Goal: Transaction & Acquisition: Purchase product/service

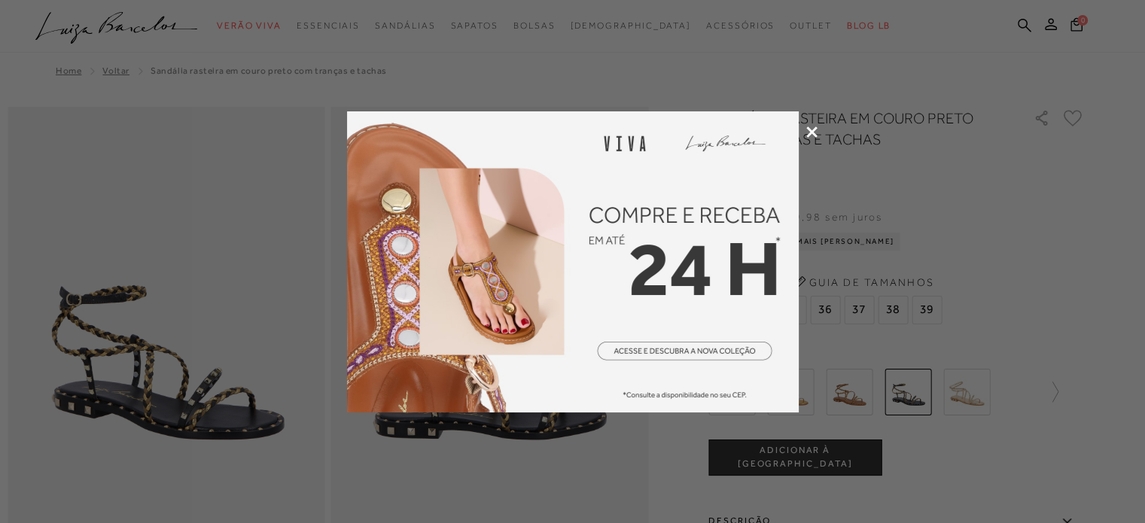
click at [808, 129] on icon at bounding box center [811, 131] width 11 height 11
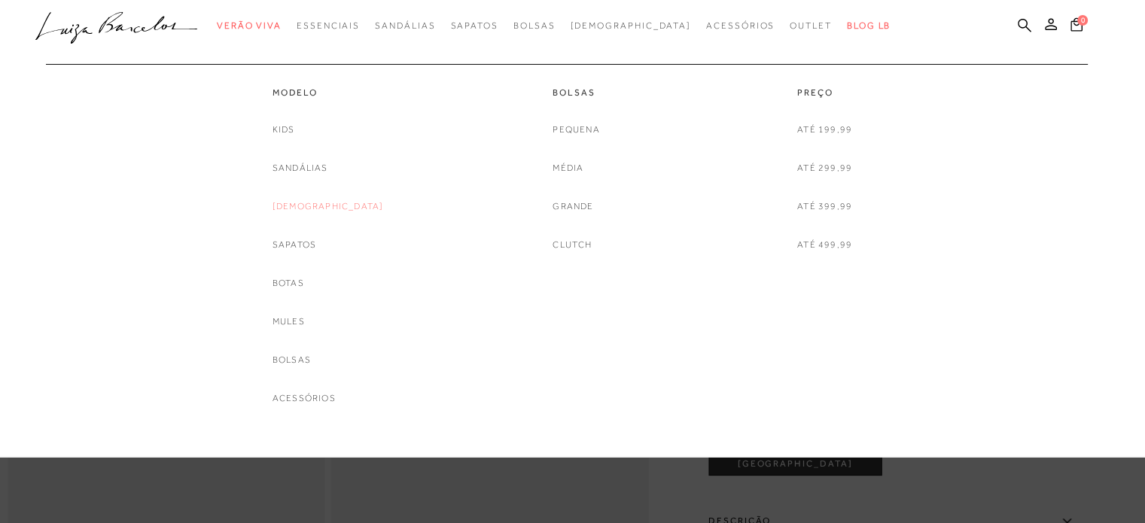
click at [311, 204] on link "[DEMOGRAPHIC_DATA]" at bounding box center [327, 207] width 111 height 16
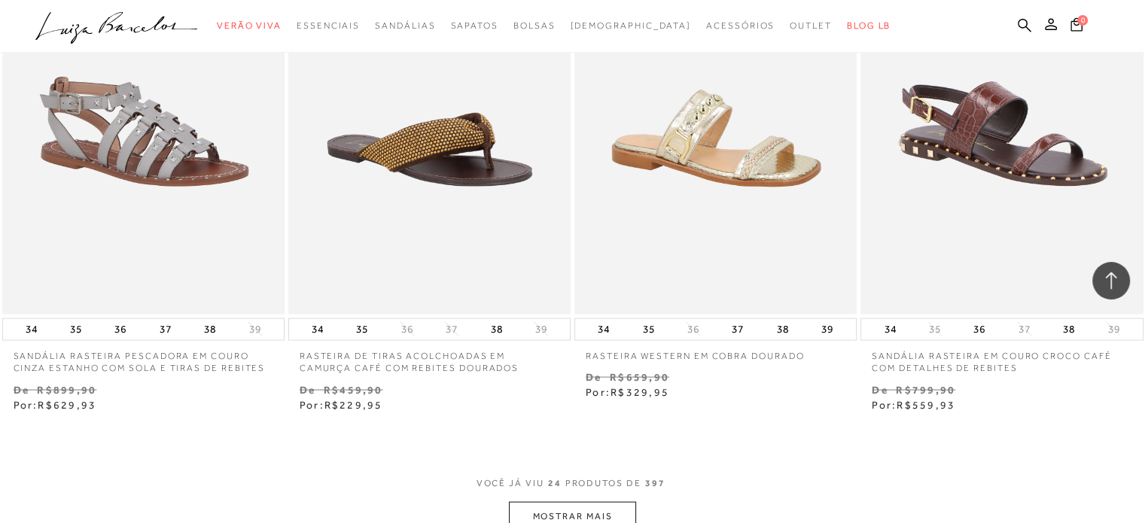
scroll to position [2935, 0]
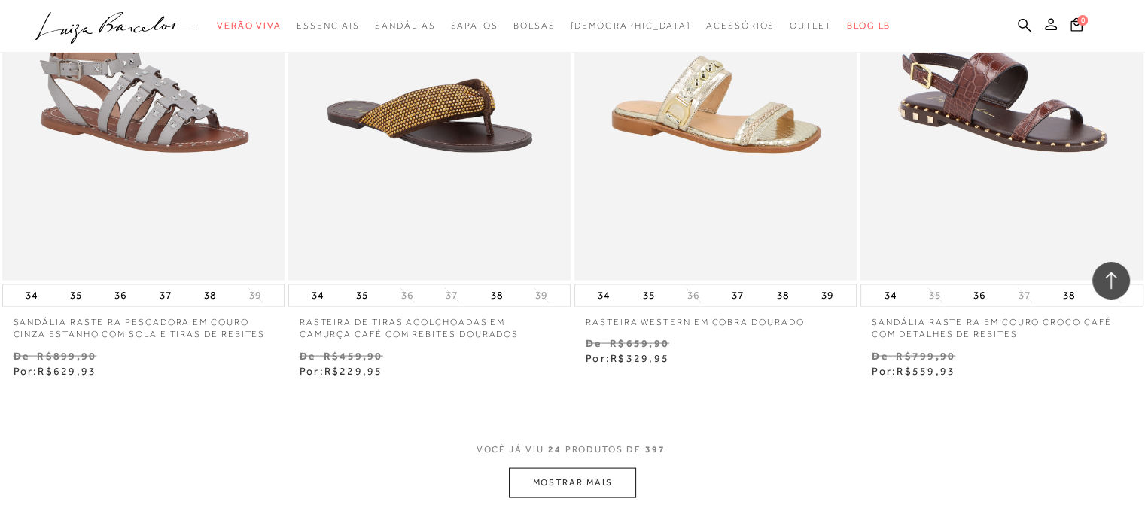
click at [595, 491] on button "MOSTRAR MAIS" at bounding box center [572, 482] width 126 height 29
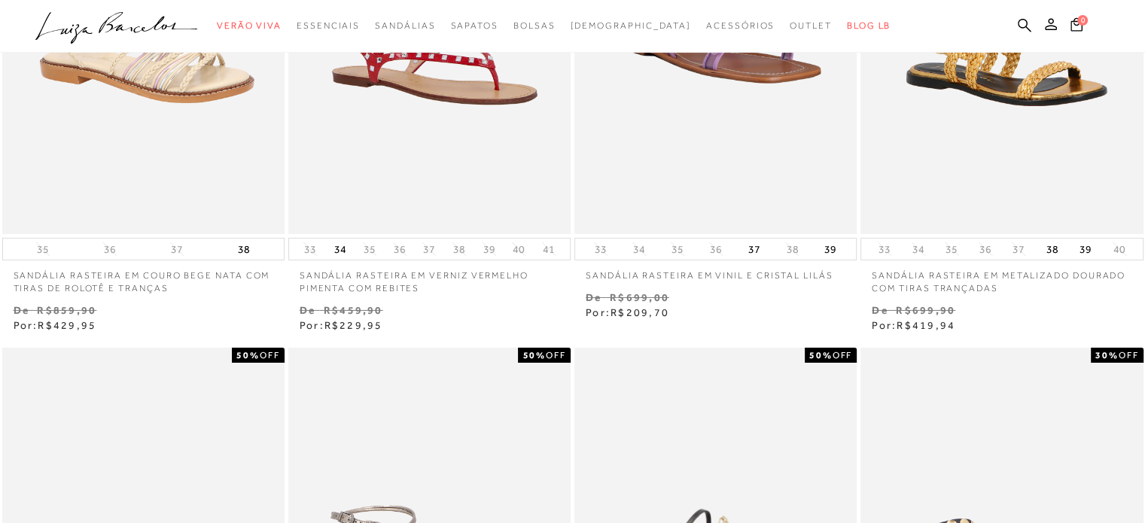
scroll to position [0, 0]
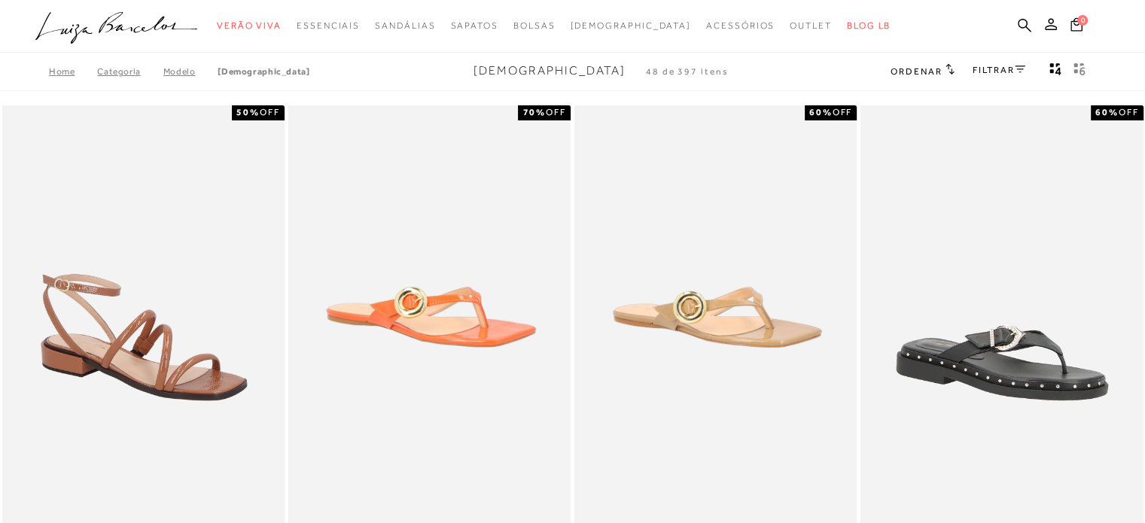
click at [1009, 74] on link "FILTRAR" at bounding box center [998, 70] width 53 height 11
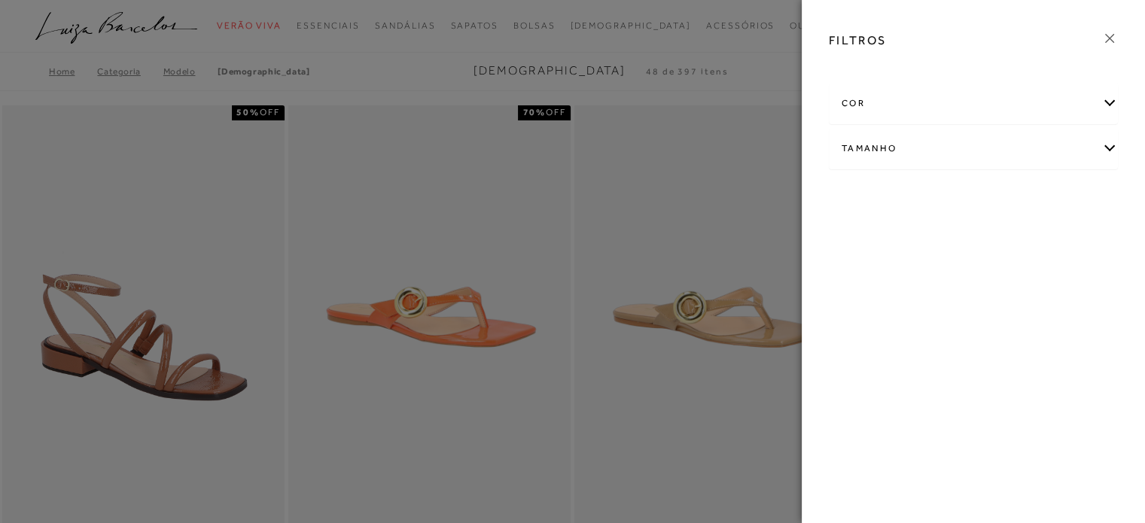
click at [740, 86] on div at bounding box center [572, 261] width 1145 height 523
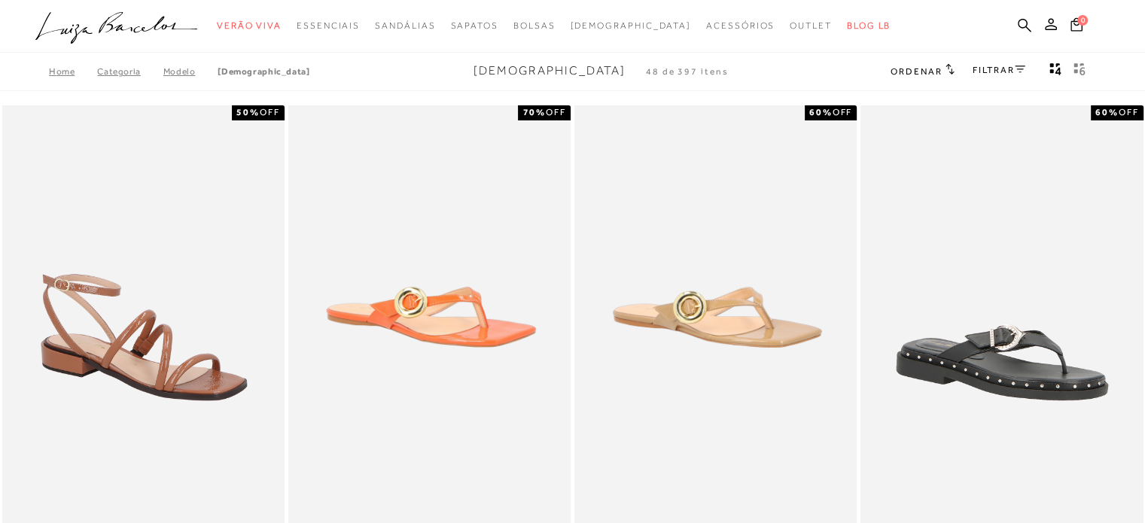
click at [902, 66] on span "Ordenar" at bounding box center [915, 71] width 51 height 11
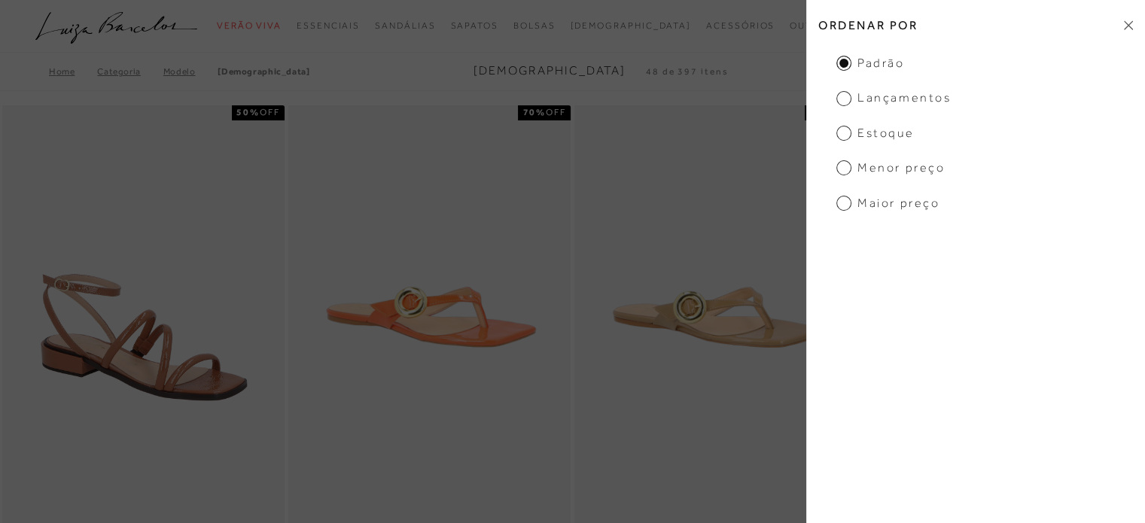
click at [883, 168] on span "Menor preço" at bounding box center [890, 168] width 108 height 17
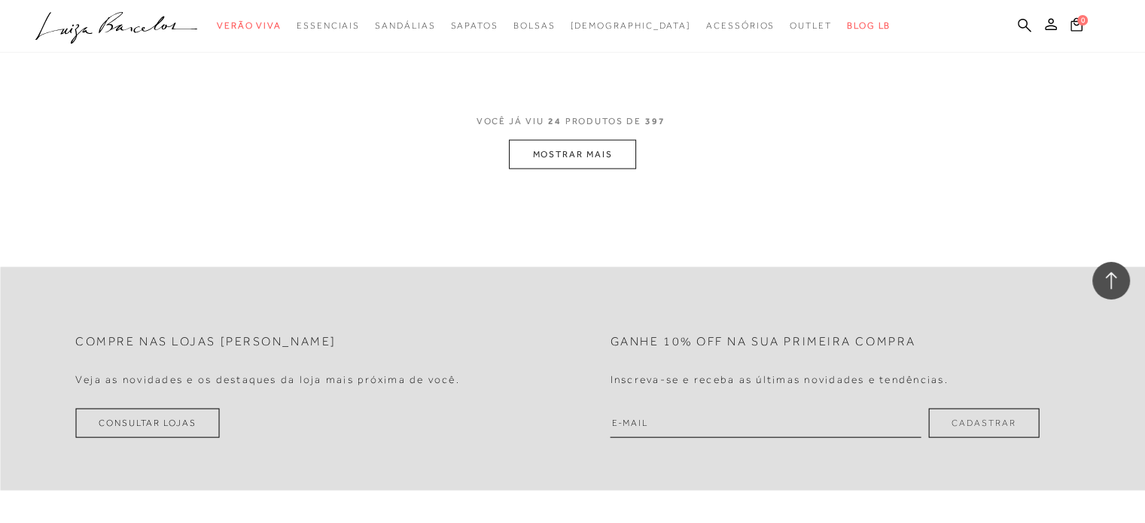
scroll to position [3236, 0]
click at [593, 150] on button "MOSTRAR MAIS" at bounding box center [572, 156] width 126 height 29
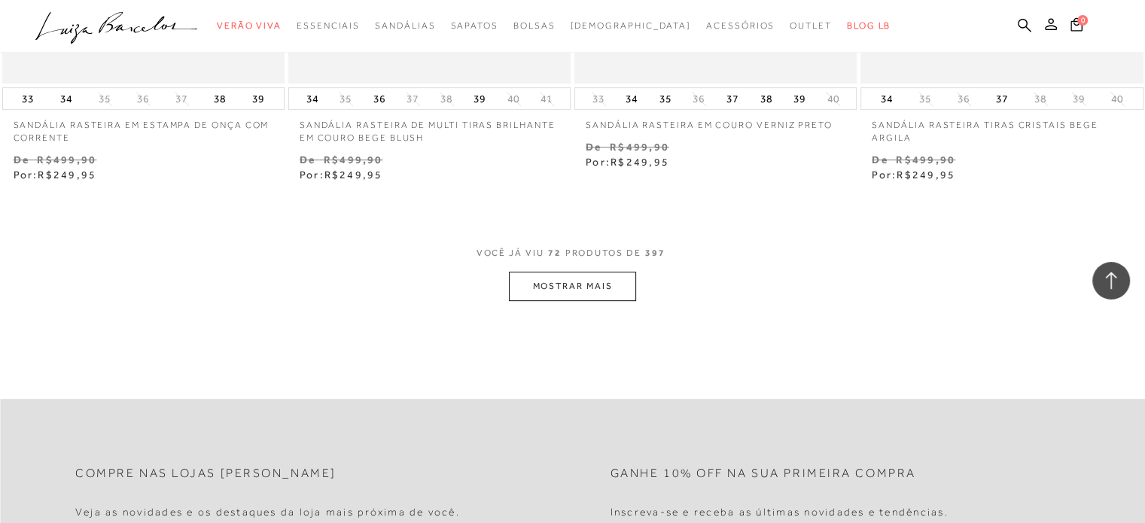
scroll to position [6321, 0]
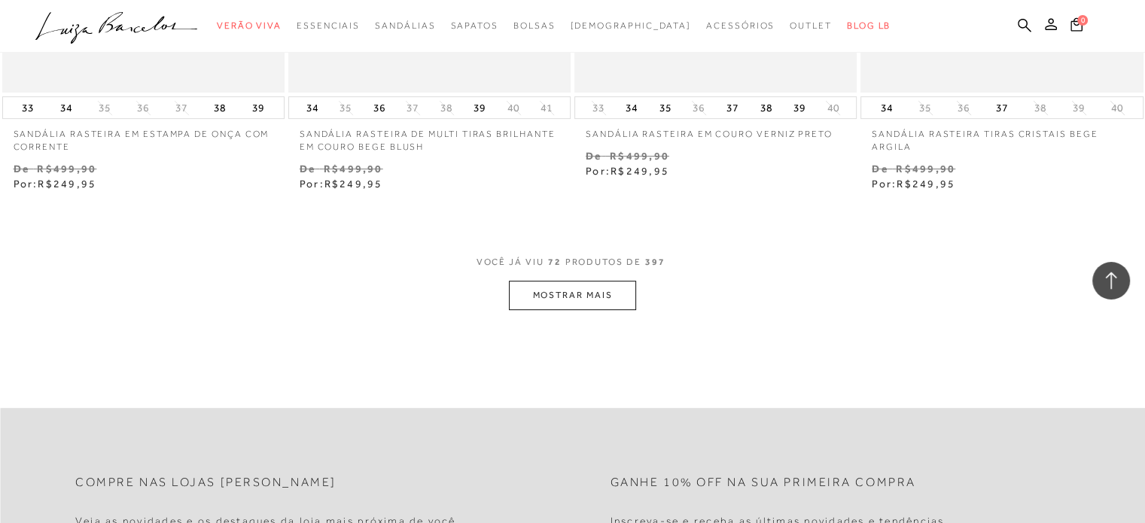
click at [594, 303] on button "MOSTRAR MAIS" at bounding box center [572, 295] width 126 height 29
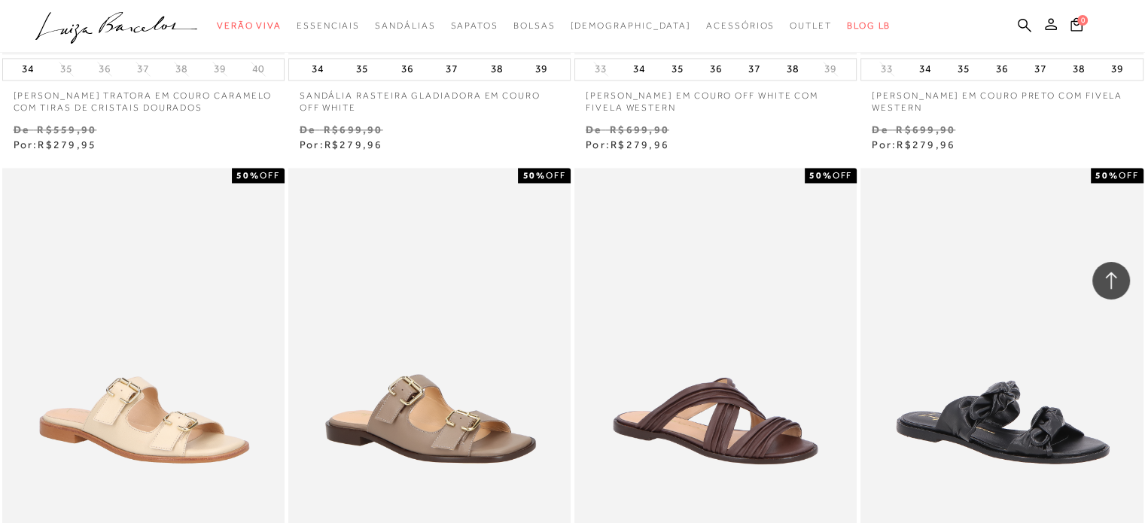
scroll to position [8127, 0]
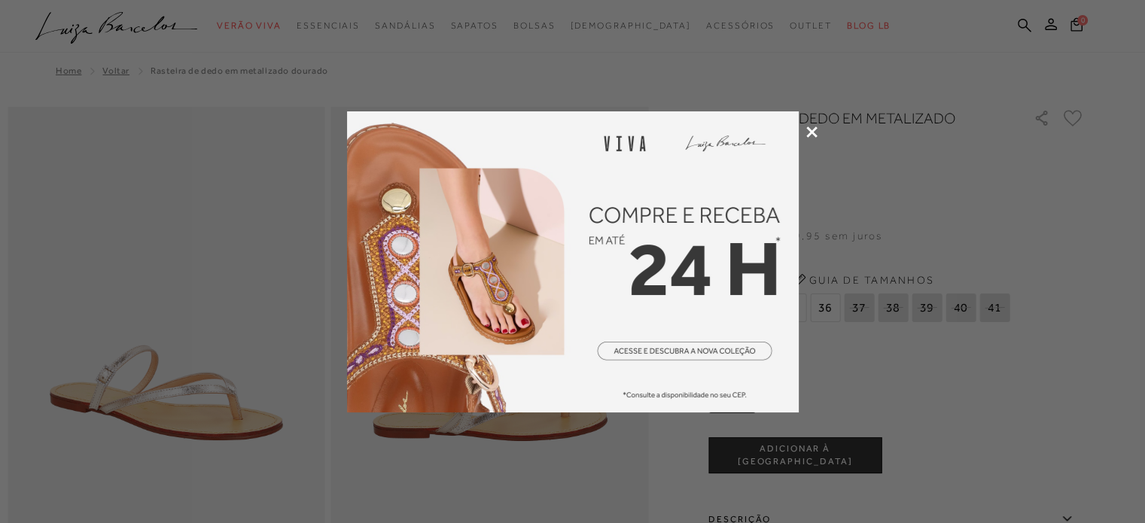
click at [810, 127] on icon at bounding box center [811, 131] width 11 height 11
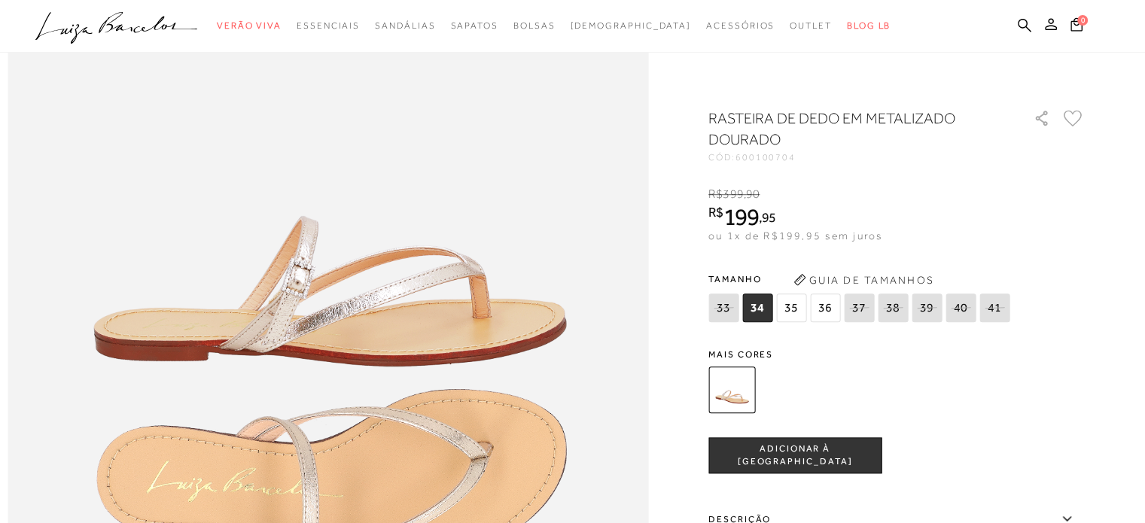
scroll to position [903, 0]
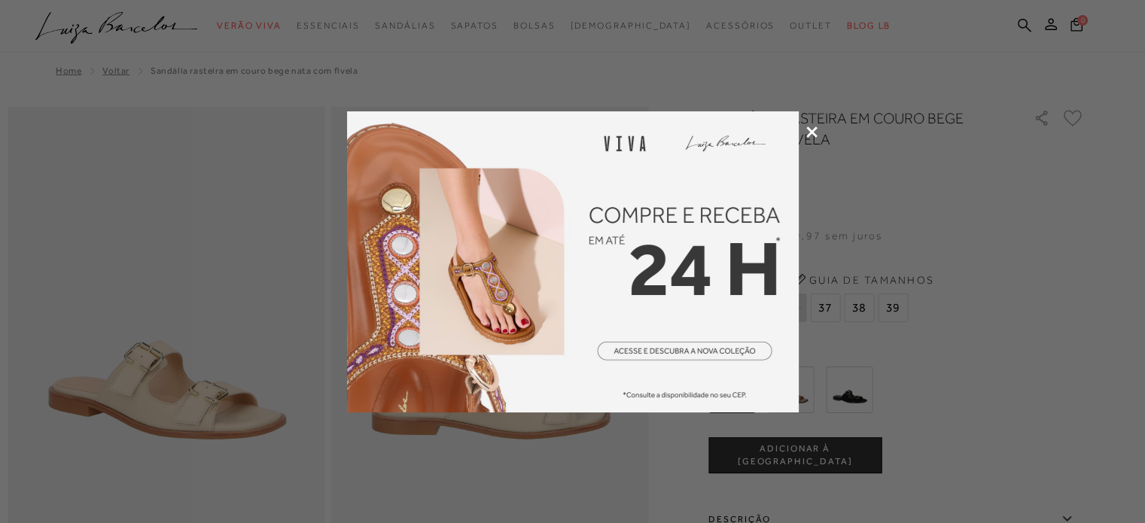
click at [818, 135] on div at bounding box center [572, 261] width 1145 height 523
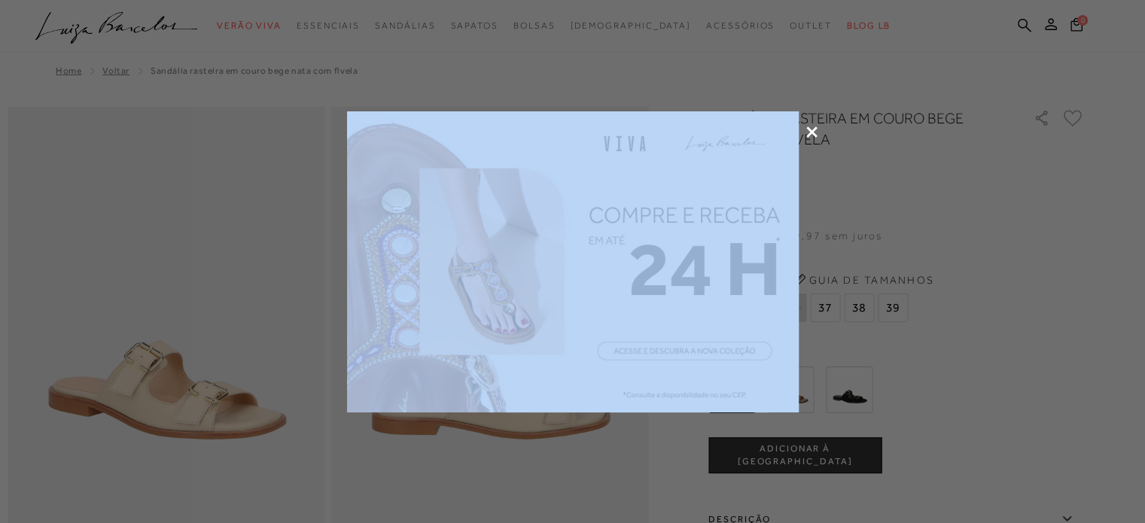
click at [815, 134] on div at bounding box center [572, 261] width 1145 height 523
click at [812, 133] on icon at bounding box center [811, 131] width 11 height 11
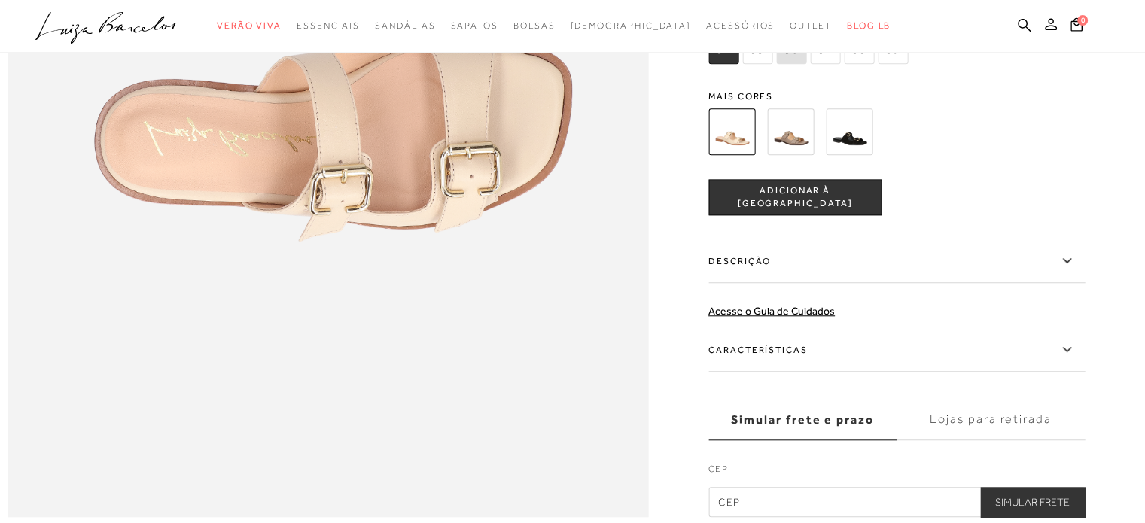
scroll to position [1731, 0]
